Goal: Task Accomplishment & Management: Complete application form

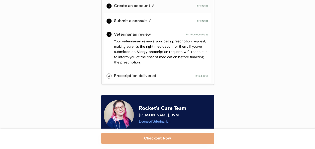
scroll to position [110, 0]
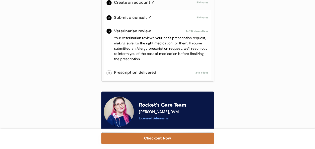
click at [157, 135] on button "Checkout Now" at bounding box center [157, 138] width 113 height 11
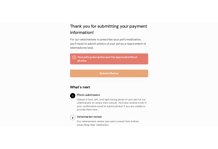
scroll to position [55, 0]
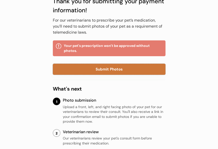
click at [105, 67] on button "Submit Photos" at bounding box center [109, 69] width 113 height 11
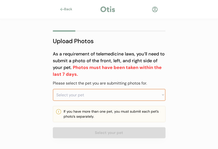
click at [114, 95] on select "Select your pet Rocket" at bounding box center [109, 95] width 113 height 12
select select ""1348695171700984260__LOOKUP__1754951803193x303509873746772000""
click at [53, 89] on select "Select your pet Rocket" at bounding box center [109, 95] width 113 height 12
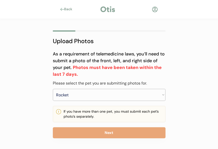
scroll to position [9, 0]
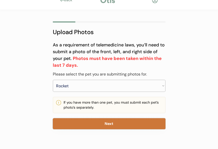
click at [110, 126] on button "Next" at bounding box center [109, 123] width 113 height 11
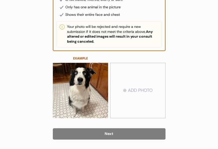
scroll to position [107, 0]
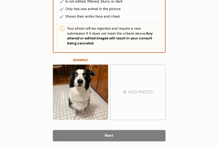
click at [132, 92] on input "file" at bounding box center [138, 92] width 55 height 55
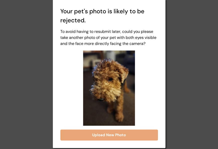
scroll to position [125, 0]
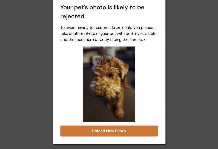
click at [107, 136] on button "Upload New Photo" at bounding box center [109, 130] width 98 height 11
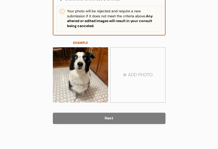
scroll to position [124, 0]
click at [133, 82] on input "file" at bounding box center [138, 75] width 55 height 55
type input "C:\fakepath\Rocket 2.jpg"
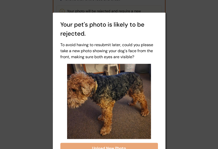
drag, startPoint x: 216, startPoint y: 102, endPoint x: 216, endPoint y: 123, distance: 20.8
click at [216, 123] on div at bounding box center [109, 74] width 218 height 149
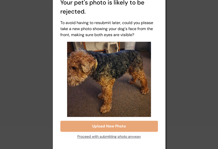
click at [95, 136] on div "Proceed with submitting photo anyway" at bounding box center [109, 137] width 64 height 10
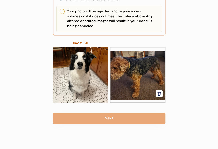
scroll to position [124, 0]
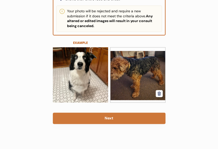
click at [107, 119] on button "Next" at bounding box center [109, 118] width 113 height 11
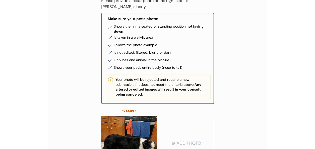
scroll to position [68, 0]
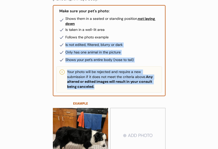
drag, startPoint x: 217, startPoint y: 87, endPoint x: 213, endPoint y: 34, distance: 53.3
click at [213, 34] on div "Back Upload Photos (2/5) As a requirement of telemedicine laws, you’ll need to …" at bounding box center [109, 71] width 218 height 278
click at [182, 44] on div "Back Upload Photos (2/5) As a requirement of telemedicine laws, you’ll need to …" at bounding box center [109, 71] width 218 height 278
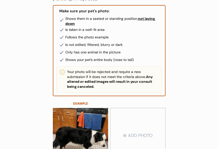
click at [128, 136] on input "file" at bounding box center [138, 135] width 55 height 55
type input "C:\fakepath\Rocket 2.jpg"
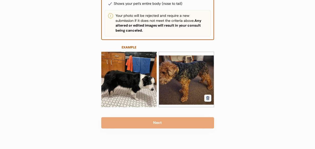
scroll to position [125, 0]
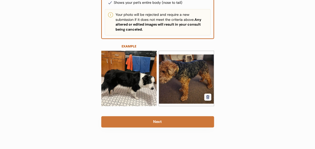
click at [152, 119] on button "Next" at bounding box center [157, 121] width 113 height 11
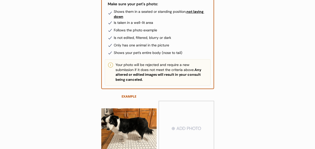
scroll to position [77, 0]
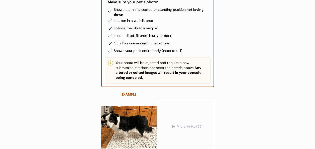
click at [187, 120] on input "file" at bounding box center [186, 126] width 55 height 55
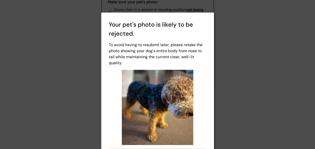
click at [218, 69] on div at bounding box center [157, 74] width 315 height 149
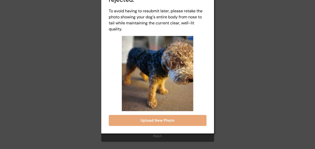
scroll to position [113, 0]
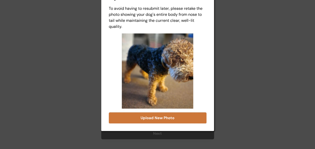
click at [172, 117] on button "Upload New Photo" at bounding box center [158, 117] width 98 height 11
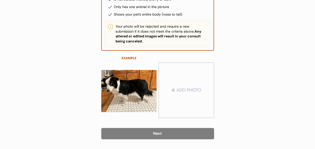
click at [174, 104] on input "file" at bounding box center [186, 90] width 55 height 55
type input "C:\fakepath\Rocket 1.jpg"
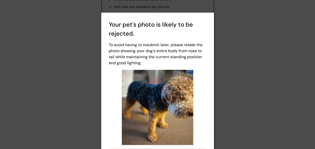
scroll to position [141, 0]
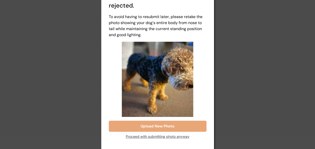
click at [0, 0] on div "Proceed with submitting photo anyway" at bounding box center [0, 0] width 0 height 0
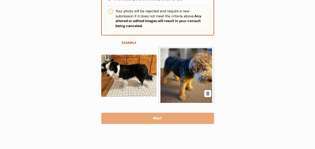
scroll to position [128, 0]
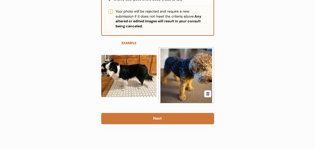
click at [154, 118] on button "Next" at bounding box center [157, 118] width 113 height 11
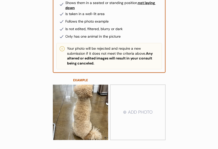
scroll to position [107, 0]
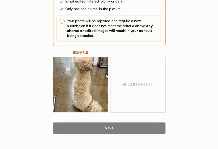
click at [134, 92] on input "file" at bounding box center [138, 84] width 55 height 55
type input "C:\fakepath\Rocket 4.jpg"
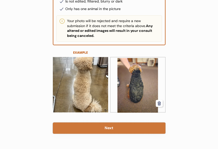
click at [133, 127] on button "Next" at bounding box center [109, 127] width 113 height 11
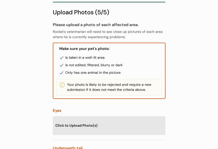
scroll to position [25, 0]
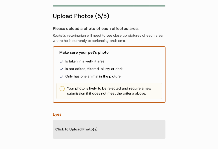
click at [95, 127] on div "Click to Upload Photo(s)" at bounding box center [109, 129] width 113 height 18
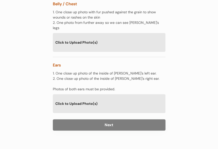
scroll to position [424, 0]
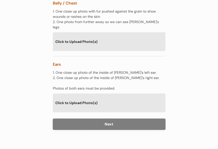
click at [125, 119] on button "Next" at bounding box center [109, 124] width 113 height 11
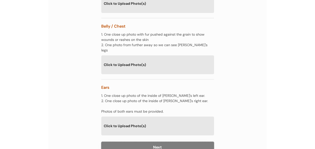
scroll to position [405, 0]
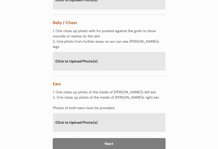
click at [146, 140] on button "Next" at bounding box center [109, 143] width 113 height 11
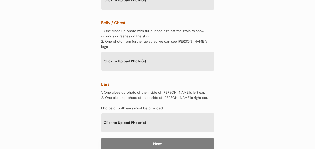
click at [165, 138] on button "Next" at bounding box center [157, 143] width 113 height 11
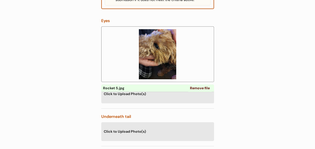
scroll to position [121, 0]
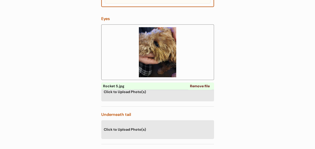
click at [142, 95] on div "Click to Upload Photo(s)" at bounding box center [157, 91] width 113 height 18
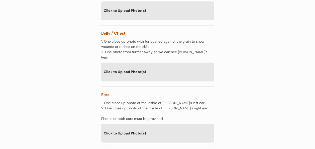
scroll to position [424, 0]
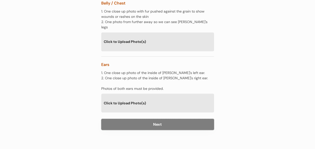
click at [169, 119] on button "Next" at bounding box center [157, 124] width 113 height 11
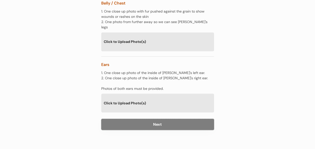
click at [156, 119] on button "Next" at bounding box center [157, 124] width 113 height 11
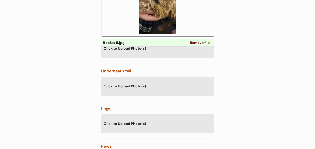
scroll to position [168, 0]
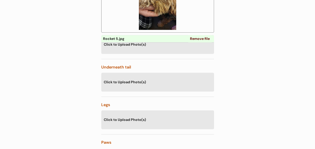
click at [165, 86] on div "Click to Upload Photo(s)" at bounding box center [157, 82] width 113 height 18
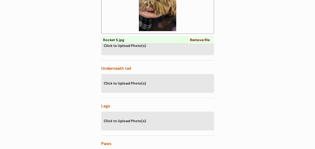
click at [172, 79] on div "Click to Upload Photo(s)" at bounding box center [157, 83] width 113 height 18
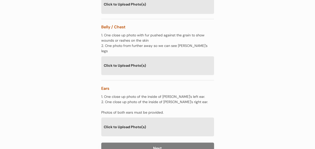
scroll to position [424, 0]
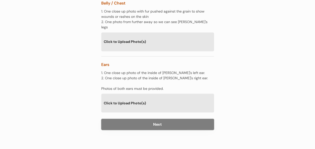
click at [180, 121] on button "Next" at bounding box center [157, 124] width 113 height 11
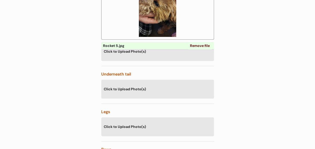
scroll to position [162, 0]
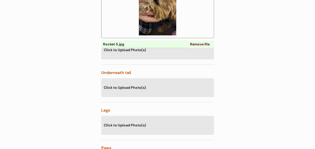
click at [155, 81] on div "Click to Upload Photo(s)" at bounding box center [157, 87] width 113 height 18
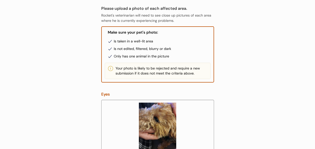
scroll to position [0, 0]
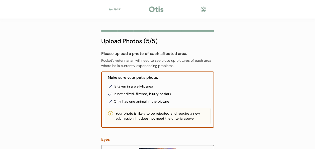
click at [116, 8] on div "Back" at bounding box center [118, 9] width 11 height 5
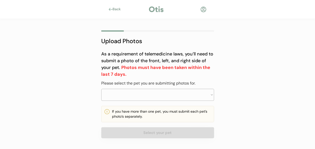
select select ""PLACEHOLDER_1427118222253""
click at [162, 97] on select "Select your pet Rocket" at bounding box center [157, 95] width 113 height 12
